Goal: Check status: Check status

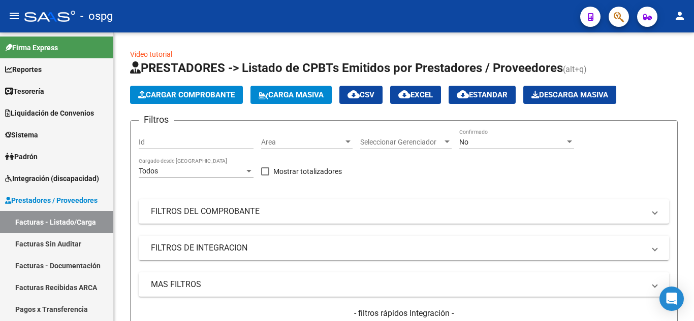
click at [502, 221] on mat-expansion-panel-header "FILTROS DEL COMPROBANTE" at bounding box center [404, 212] width 530 height 24
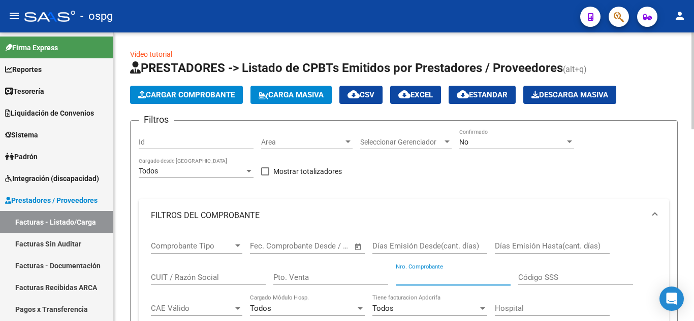
click at [423, 275] on input "Nro. Comprobante" at bounding box center [453, 277] width 115 height 9
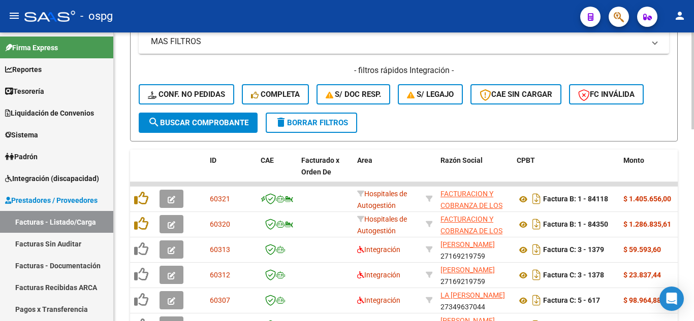
scroll to position [394, 0]
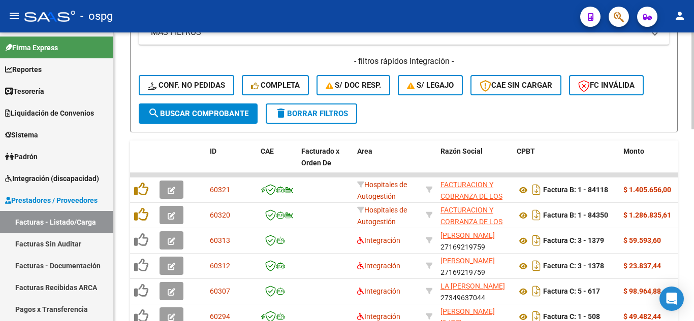
click at [690, 235] on div "Video tutorial PRESTADORES -> Listado de CPBTs Emitidos por Prestadores / Prove…" at bounding box center [405, 65] width 583 height 855
type input "84350"
click at [232, 113] on span "search Buscar Comprobante" at bounding box center [198, 113] width 101 height 9
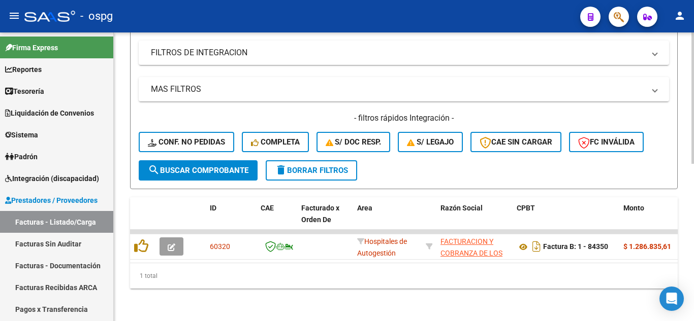
scroll to position [345, 0]
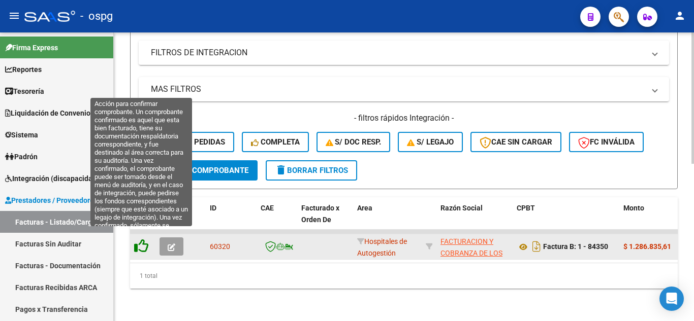
click at [136, 242] on icon at bounding box center [141, 246] width 14 height 14
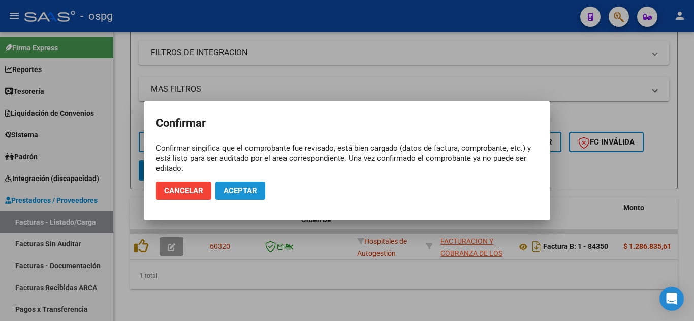
click at [237, 193] on span "Aceptar" at bounding box center [240, 190] width 34 height 9
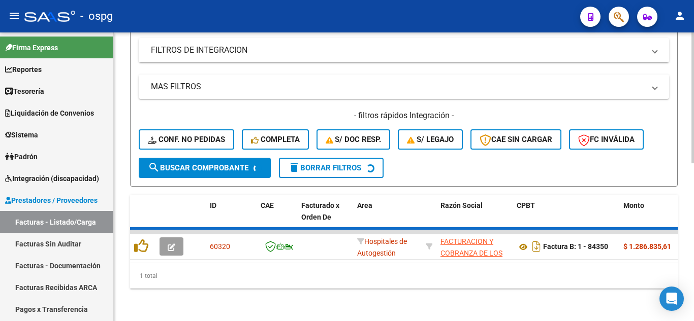
scroll to position [330, 0]
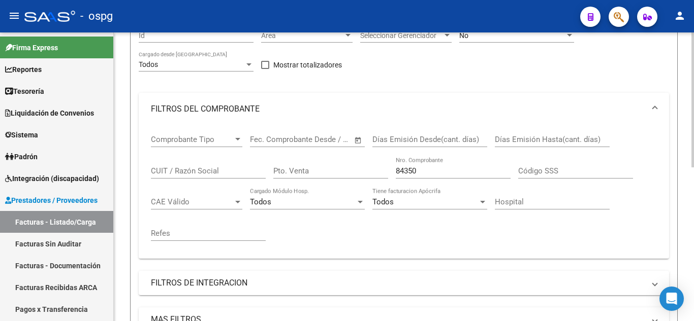
click at [693, 105] on div at bounding box center [692, 149] width 3 height 135
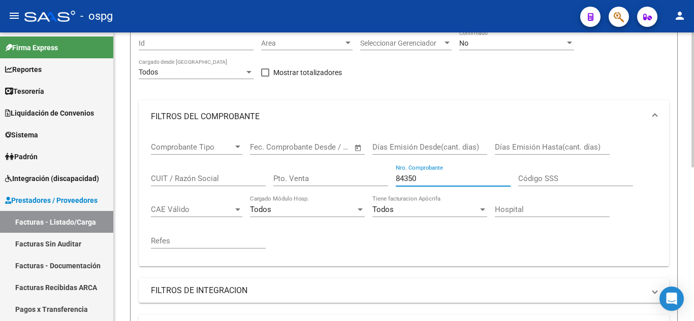
drag, startPoint x: 420, startPoint y: 177, endPoint x: 344, endPoint y: 181, distance: 75.3
click at [344, 181] on div "Comprobante Tipo Comprobante Tipo Start date – End date Fec. Comprobante Desde …" at bounding box center [404, 195] width 506 height 125
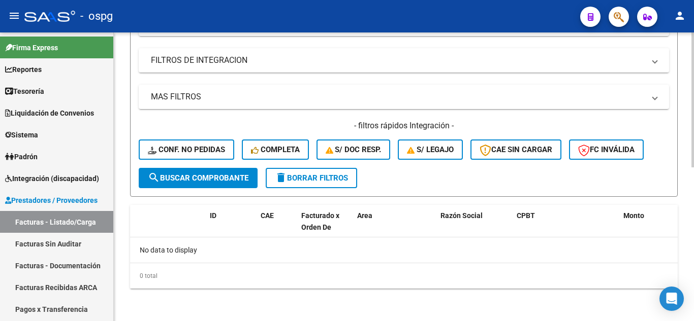
click at [668, 252] on div "Video tutorial PRESTADORES -> Listado de CPBTs Emitidos por Prestadores / Prove…" at bounding box center [405, 12] width 583 height 619
click at [172, 175] on span "search Buscar Comprobante" at bounding box center [198, 178] width 101 height 9
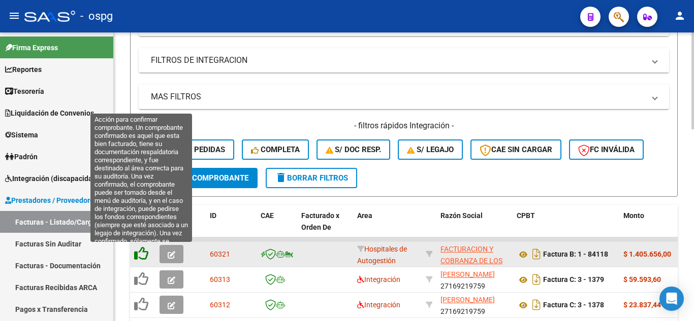
click at [141, 257] on icon at bounding box center [141, 254] width 14 height 14
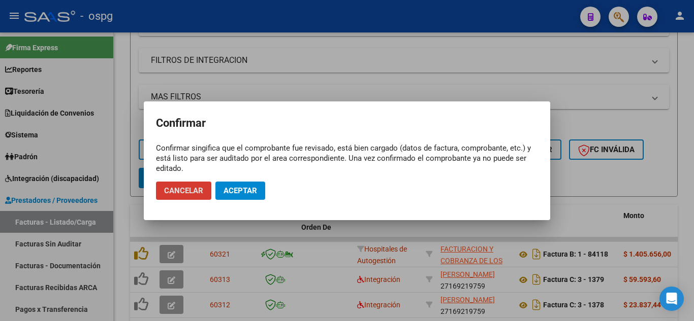
click at [220, 190] on button "Aceptar" at bounding box center [240, 191] width 50 height 18
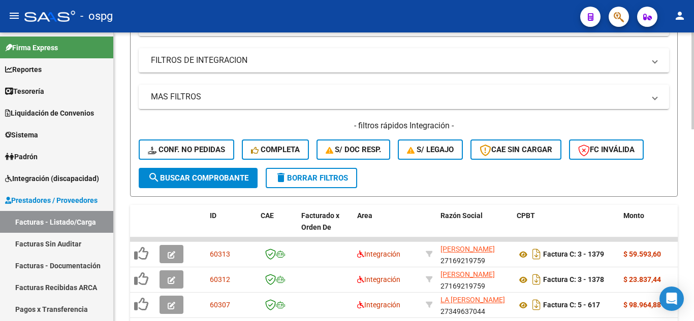
scroll to position [41, 0]
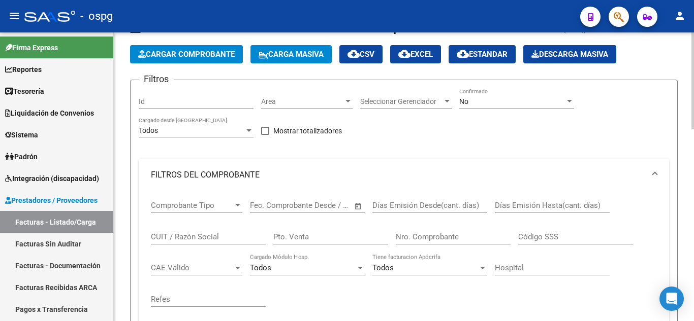
click at [693, 94] on div at bounding box center [692, 177] width 3 height 289
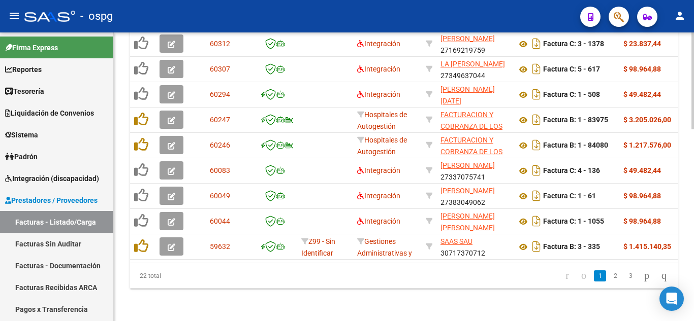
scroll to position [574, 0]
click at [686, 321] on html "menu - ospg person Firma Express Reportes Tablero de Control Ingresos Percibido…" at bounding box center [347, 160] width 694 height 321
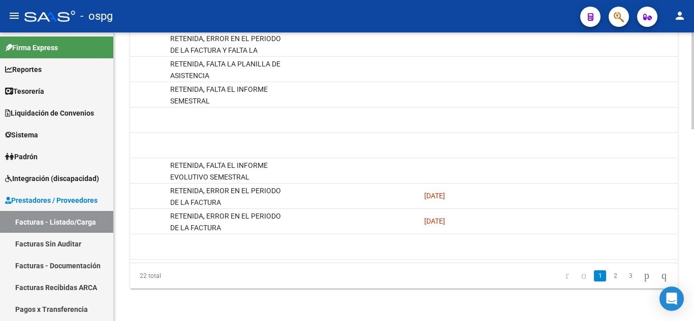
scroll to position [0, 0]
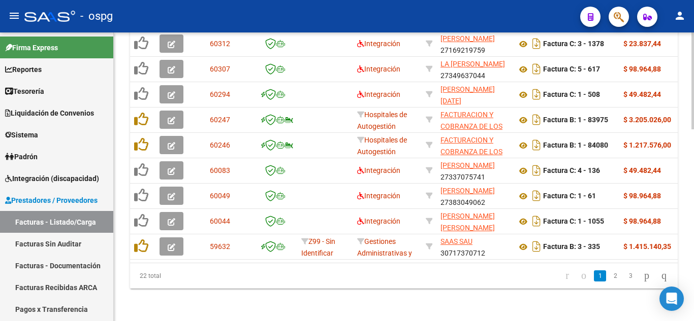
click at [200, 256] on datatable-body "60313 Integración [PERSON_NAME] 27169219759 Factura C: 3 - 1379 $ 59.593,60 [DA…" at bounding box center [403, 133] width 547 height 262
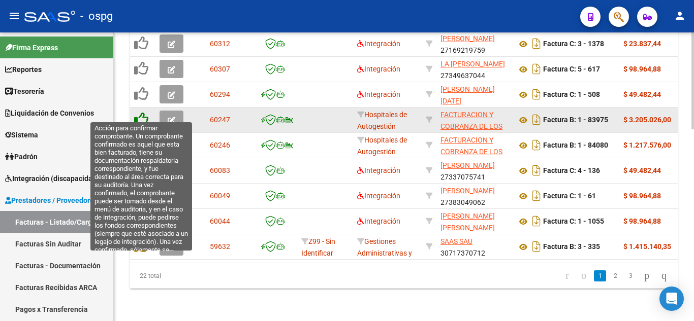
click at [143, 112] on icon at bounding box center [141, 119] width 14 height 14
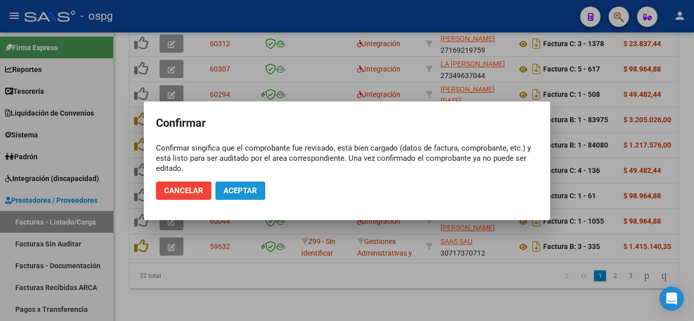
click at [236, 191] on span "Aceptar" at bounding box center [240, 190] width 34 height 9
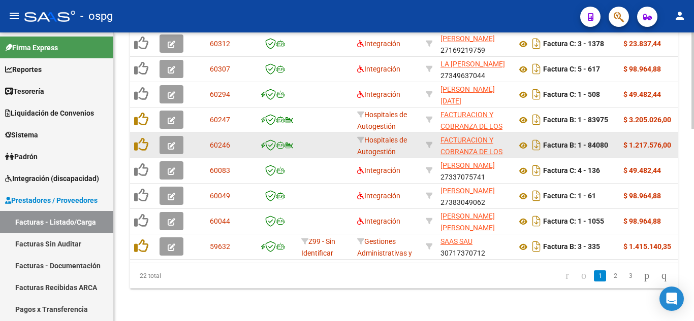
scroll to position [574, 0]
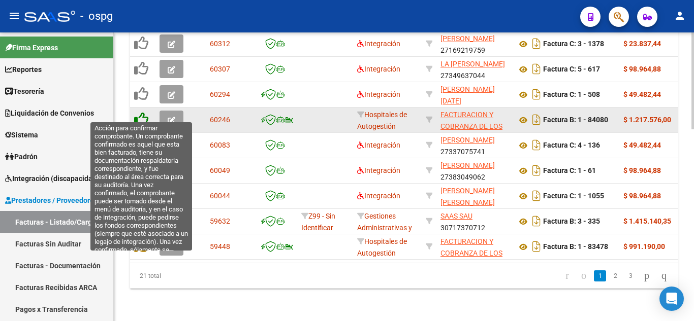
click at [140, 112] on icon at bounding box center [141, 119] width 14 height 14
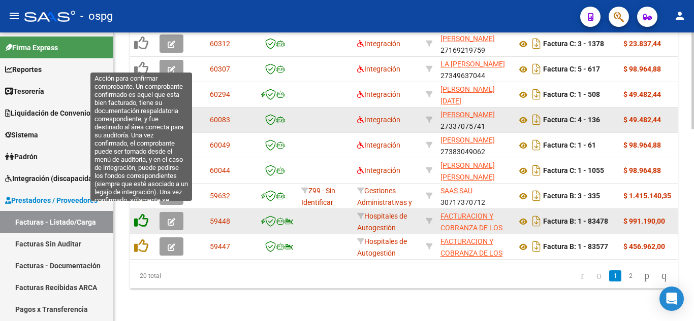
click at [141, 214] on icon at bounding box center [141, 221] width 14 height 14
click at [144, 214] on icon at bounding box center [141, 221] width 14 height 14
